Goal: Find specific page/section: Find specific page/section

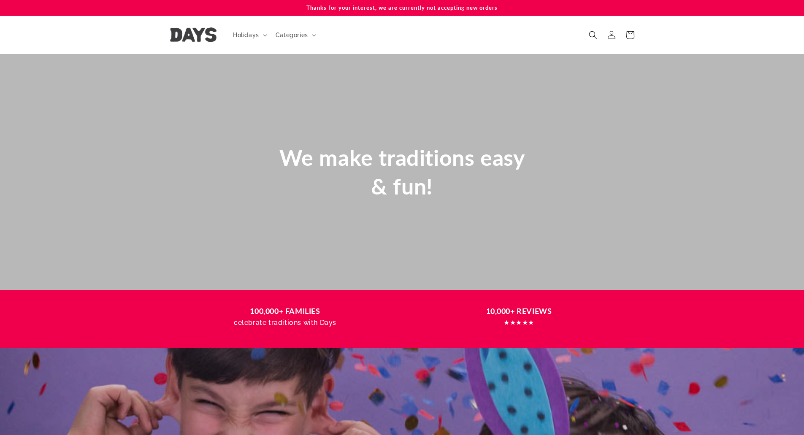
click at [804, 0] on html "Skip to content Thanks for your interest, we are currently not accepting new or…" at bounding box center [402, 217] width 804 height 435
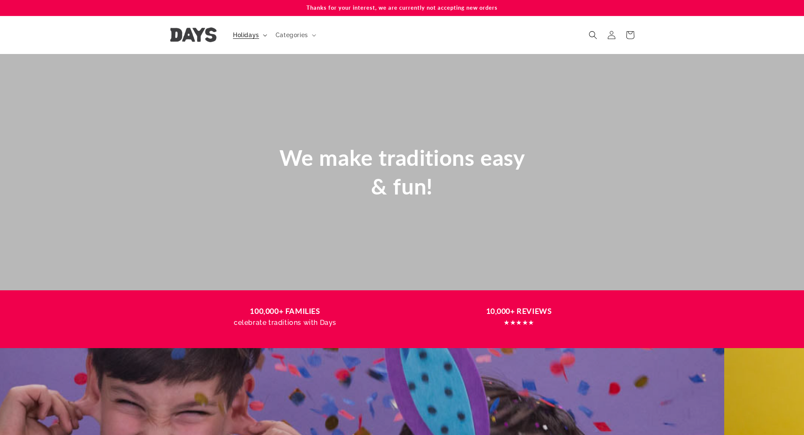
click at [252, 32] on span "Holidays" at bounding box center [246, 35] width 26 height 8
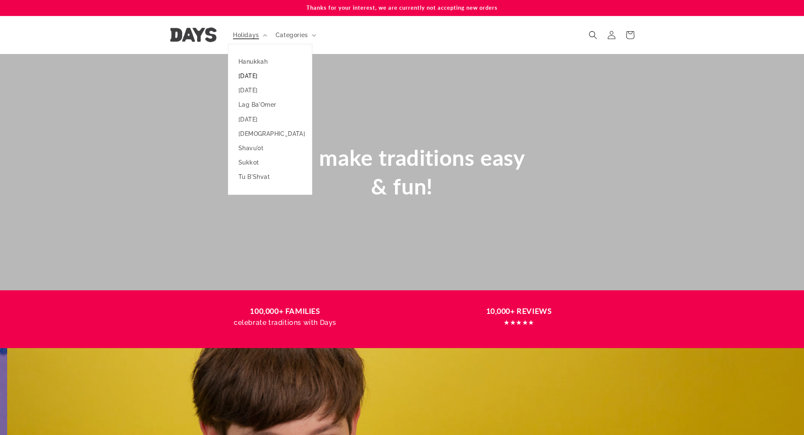
scroll to position [0, 804]
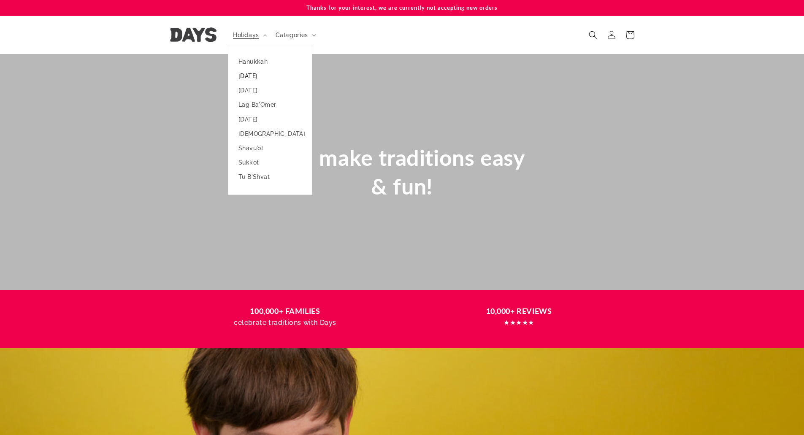
click at [253, 71] on link "[DATE]" at bounding box center [270, 76] width 84 height 14
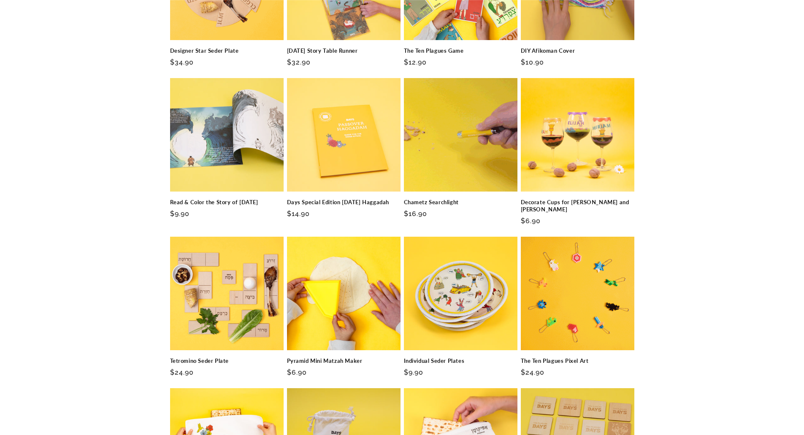
scroll to position [938, 0]
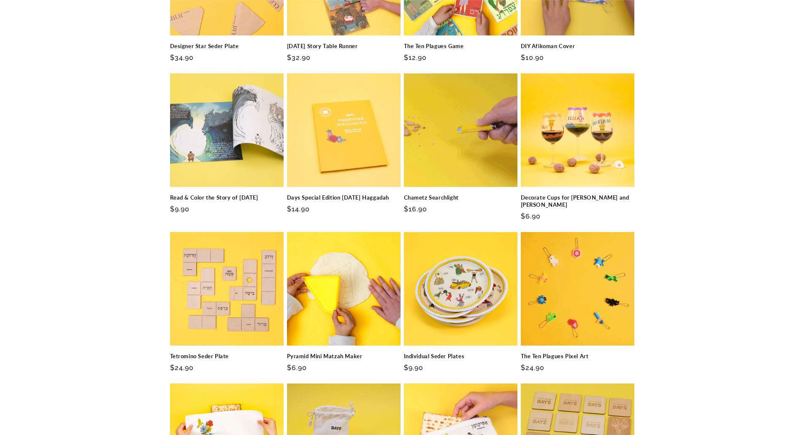
drag, startPoint x: 810, startPoint y: 62, endPoint x: 810, endPoint y: 246, distance: 183.6
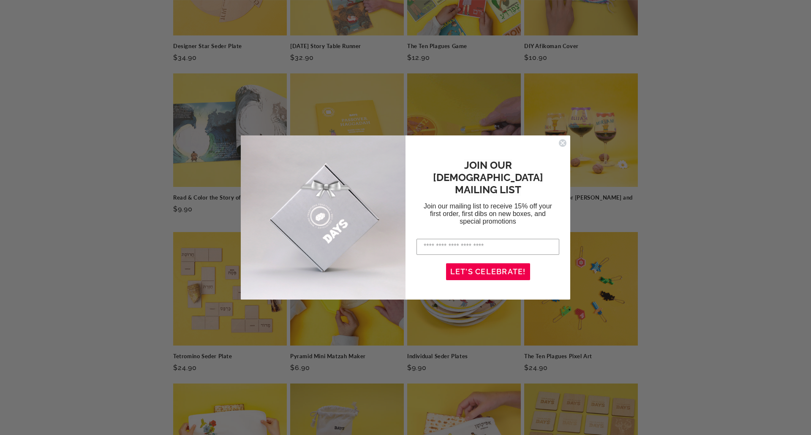
click at [561, 145] on circle "Close dialog" at bounding box center [562, 143] width 8 height 8
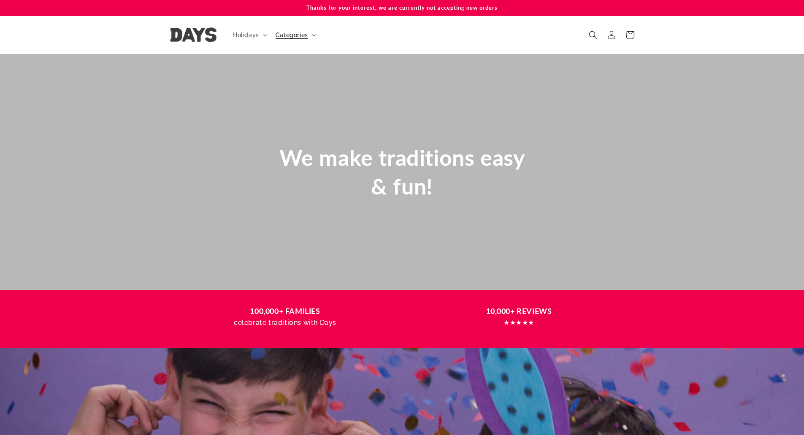
click at [295, 34] on span "Categories" at bounding box center [292, 35] width 33 height 8
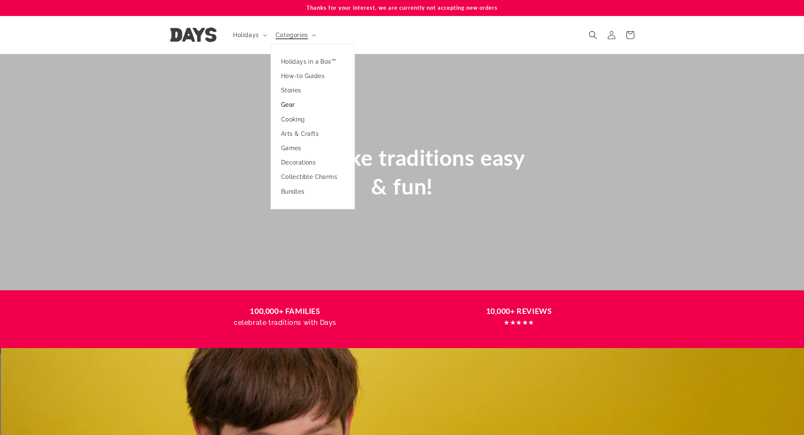
scroll to position [0, 804]
click at [285, 106] on link "Gear" at bounding box center [313, 105] width 84 height 14
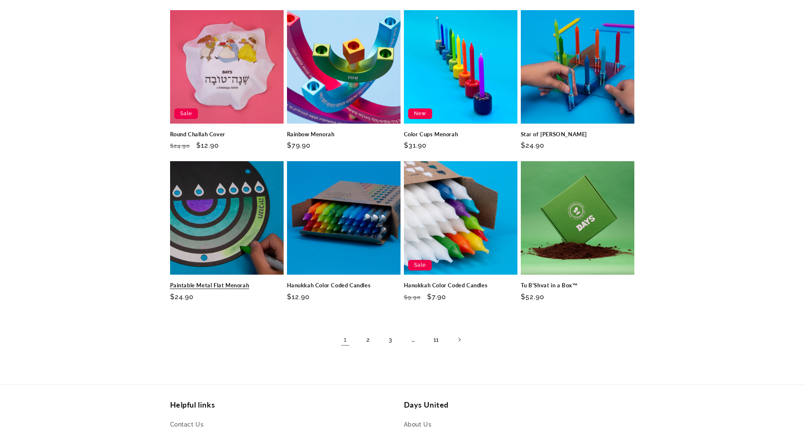
scroll to position [434, 0]
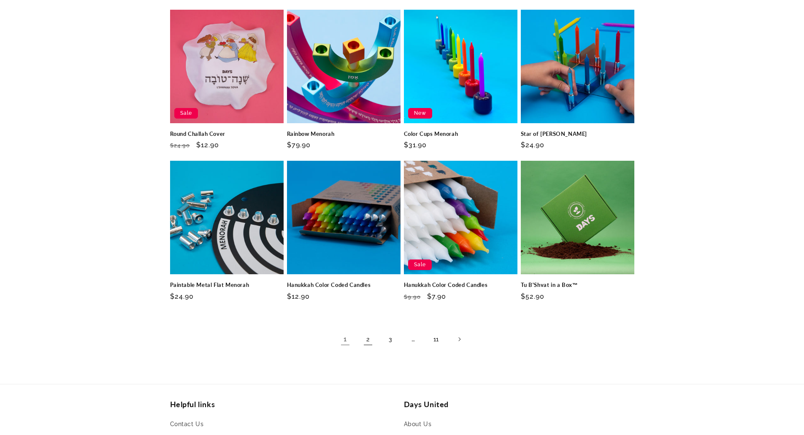
click at [371, 342] on link "2" at bounding box center [368, 339] width 19 height 19
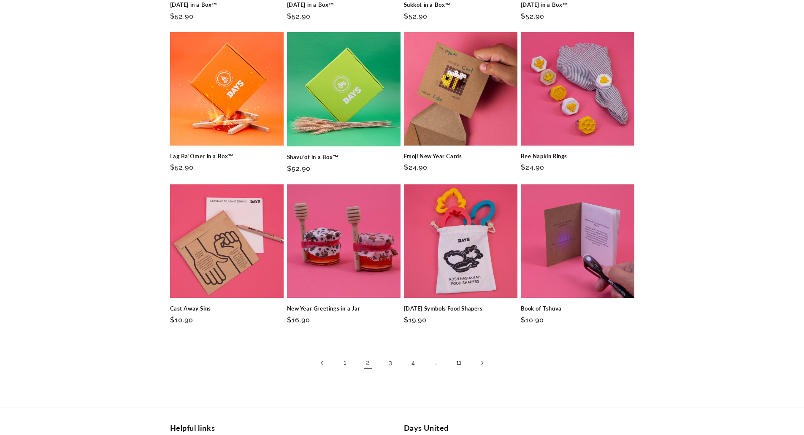
scroll to position [414, 0]
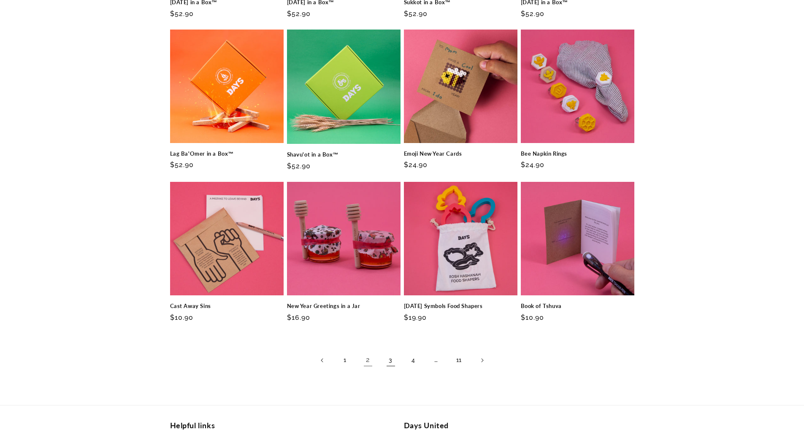
click at [394, 363] on link "3" at bounding box center [391, 360] width 19 height 19
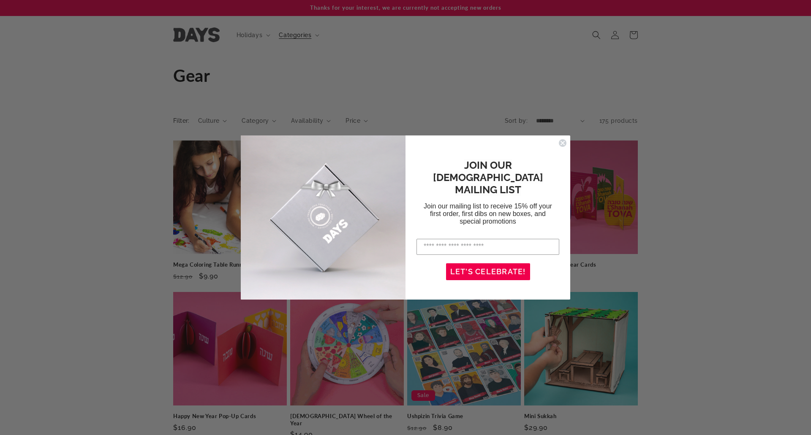
click at [561, 144] on icon "Close dialog" at bounding box center [562, 142] width 3 height 3
